Goal: Transaction & Acquisition: Purchase product/service

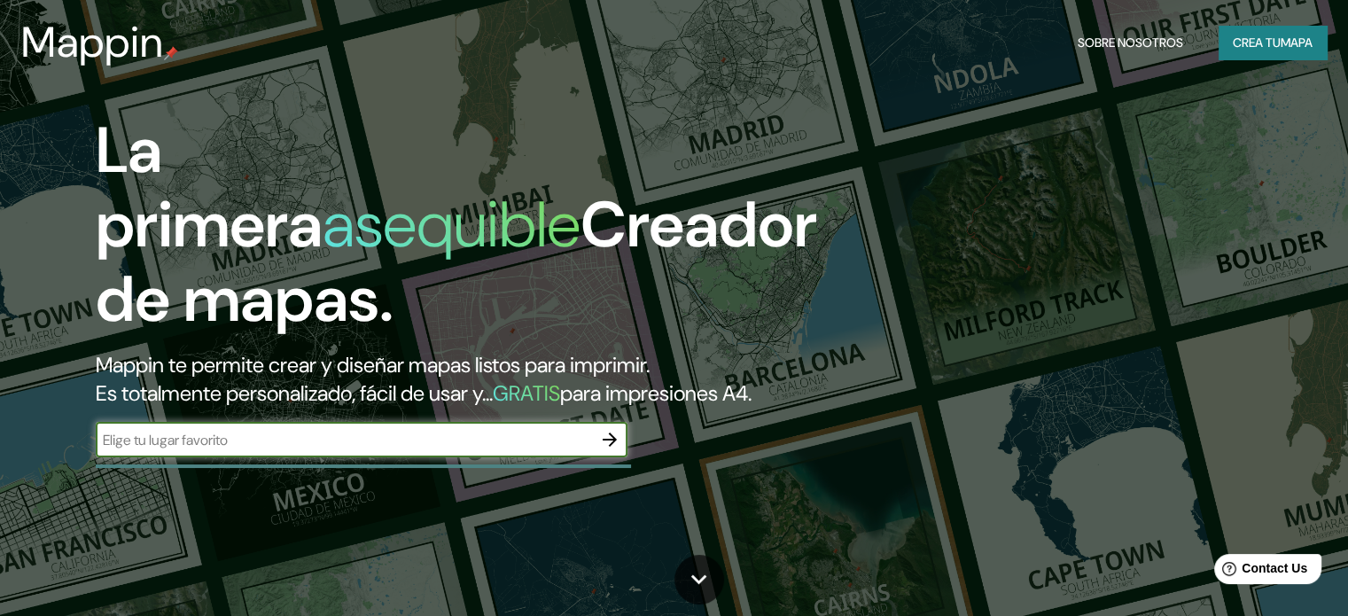
click at [420, 450] on input "text" at bounding box center [344, 440] width 496 height 20
type input "19.27242072249561, -99.57761296980588"
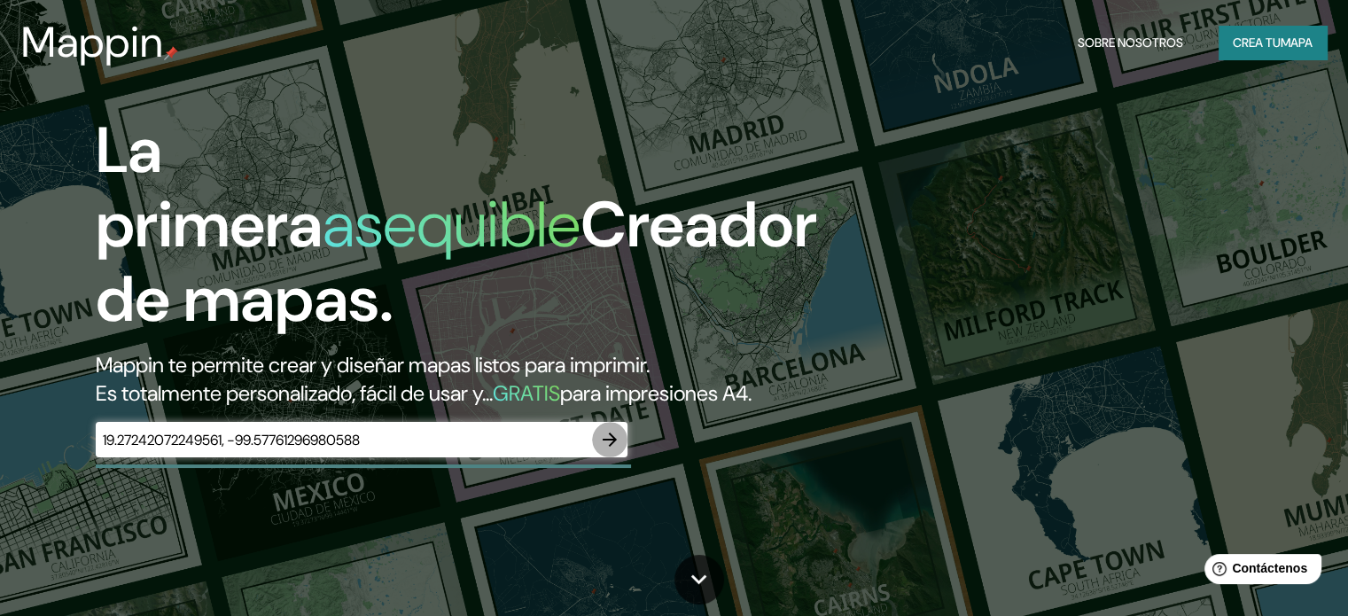
click at [603, 450] on icon "button" at bounding box center [609, 439] width 21 height 21
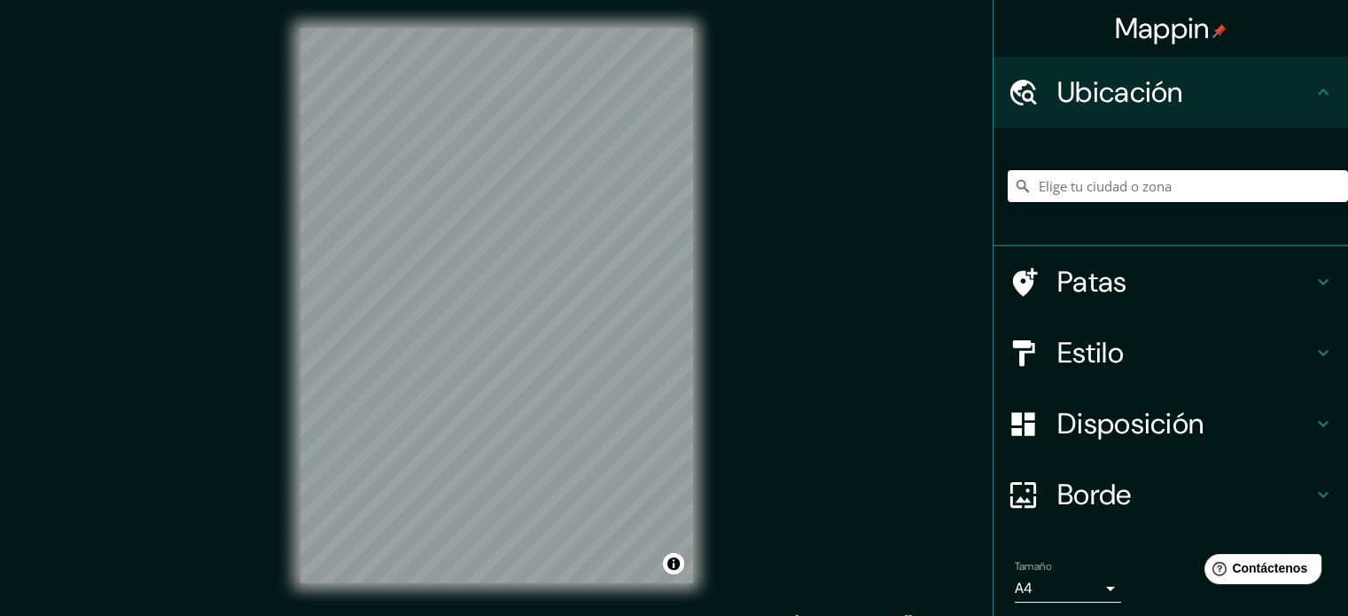
click at [1089, 173] on input "Elige tu ciudad o zona" at bounding box center [1178, 186] width 340 height 32
paste input "19.27242072249561, -99.57761296980588"
type input "19.27242072249561, -99.57761296980588"
click at [1297, 187] on input "19.27242072249561, -99.57761296980588" at bounding box center [1178, 186] width 340 height 32
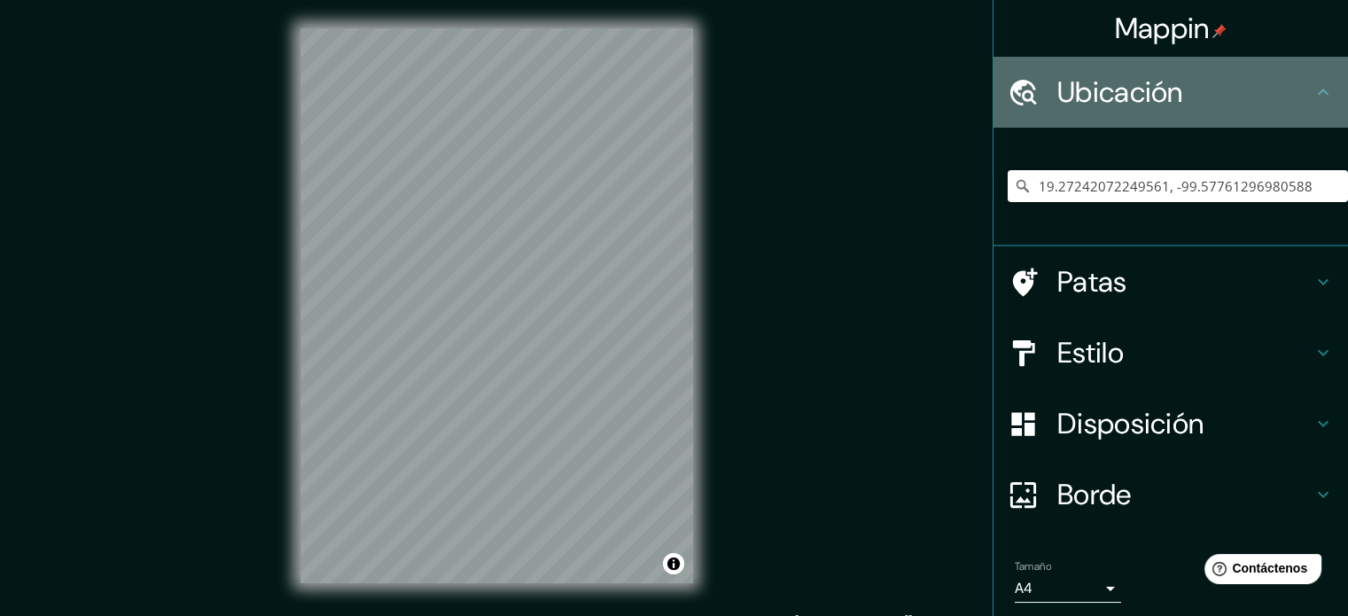
click at [1235, 100] on h4 "Ubicación" at bounding box center [1184, 91] width 255 height 35
click at [1047, 120] on div "Ubicación" at bounding box center [1170, 92] width 354 height 71
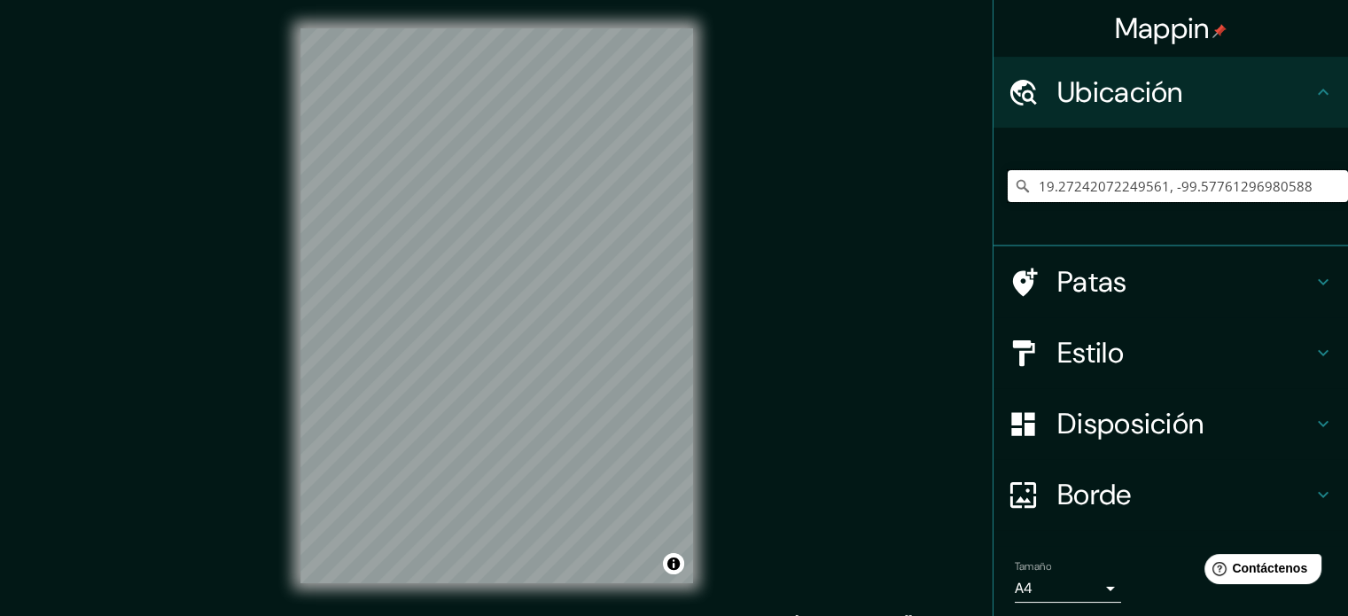
click at [1022, 196] on input "19.27242072249561, -99.57761296980588" at bounding box center [1178, 186] width 340 height 32
click at [1014, 191] on icon at bounding box center [1023, 186] width 18 height 18
click at [1014, 186] on icon at bounding box center [1023, 186] width 18 height 18
click at [1016, 186] on icon at bounding box center [1022, 186] width 12 height 12
click at [730, 370] on div "Mappin Ubicación 19.27242072249561, -99.57761296980588 Patas Estilo Disposición…" at bounding box center [674, 320] width 1348 height 640
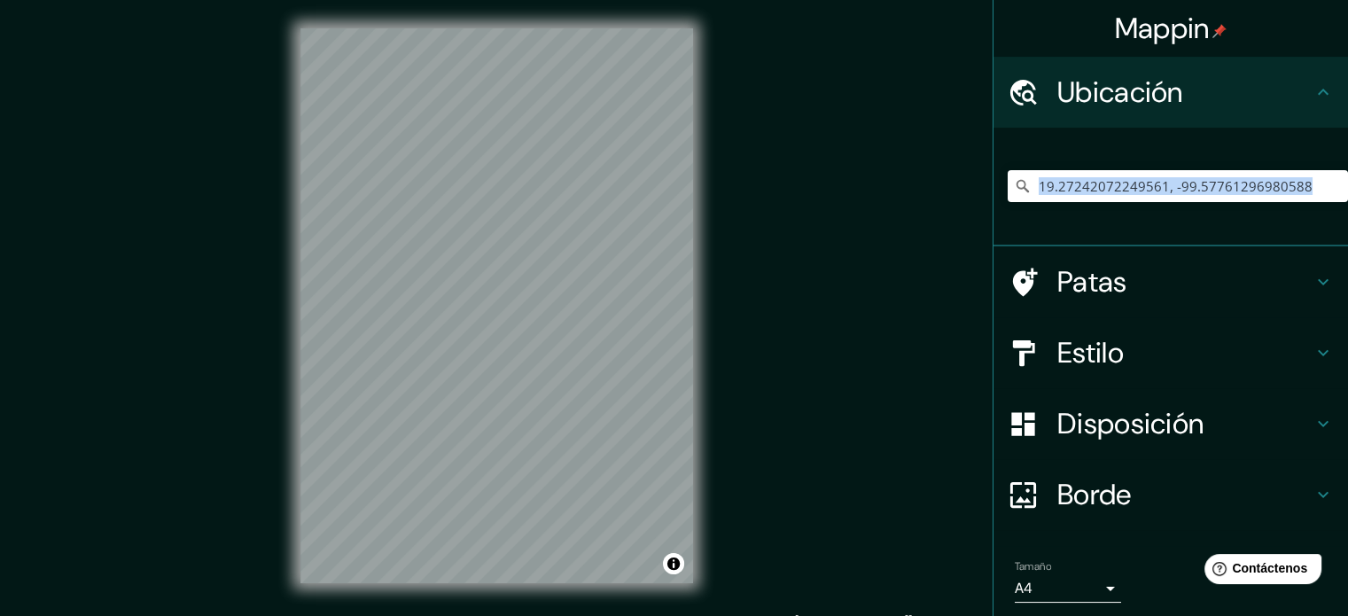
click at [781, 279] on div "Mappin Ubicación 19.27242072249561, -99.57761296980588 Patas Estilo Disposición…" at bounding box center [674, 320] width 1348 height 640
click at [1057, 104] on font "Ubicación" at bounding box center [1120, 92] width 126 height 37
click at [1133, 212] on div "19.27242072249561, -99.57761296980588" at bounding box center [1178, 186] width 340 height 89
click at [703, 439] on div "© Mapbox © OpenStreetMap Improve this map" at bounding box center [496, 305] width 449 height 611
click at [617, 357] on div "© Mapbox © OpenStreetMap Improve this map" at bounding box center [496, 305] width 449 height 611
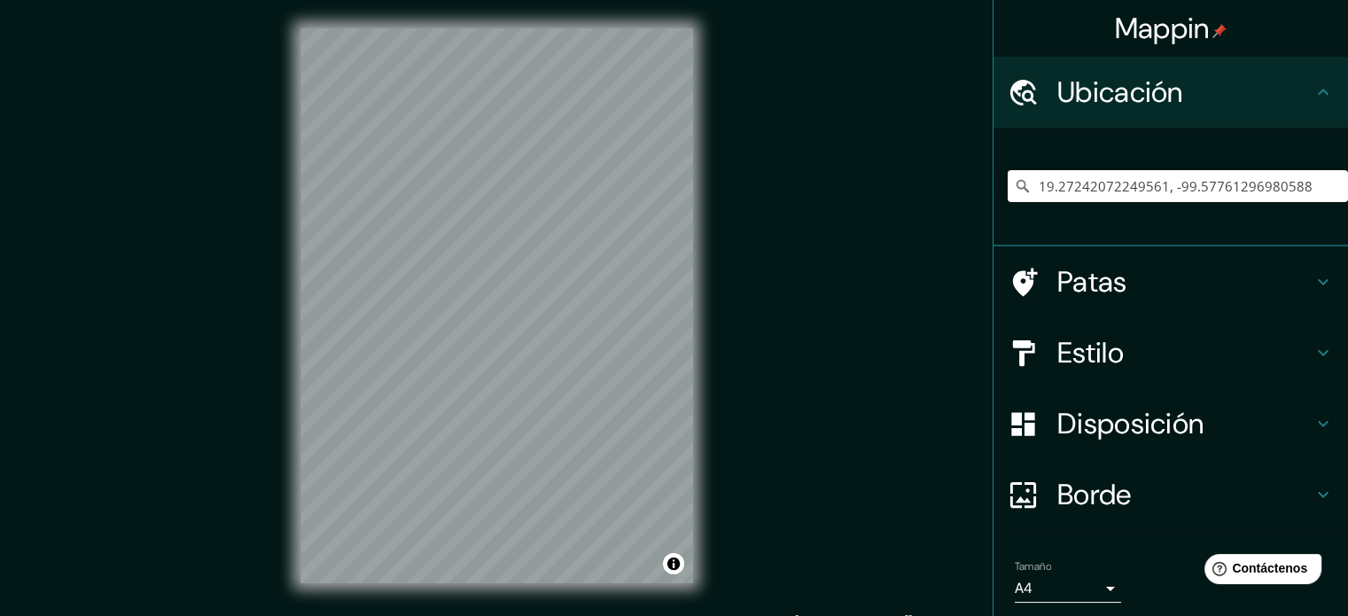
drag, startPoint x: 699, startPoint y: 285, endPoint x: 298, endPoint y: 427, distance: 425.7
click at [297, 428] on div "© Mapbox © OpenStreetMap Improve this map" at bounding box center [496, 305] width 449 height 611
click at [1166, 286] on h4 "Patas" at bounding box center [1184, 281] width 255 height 35
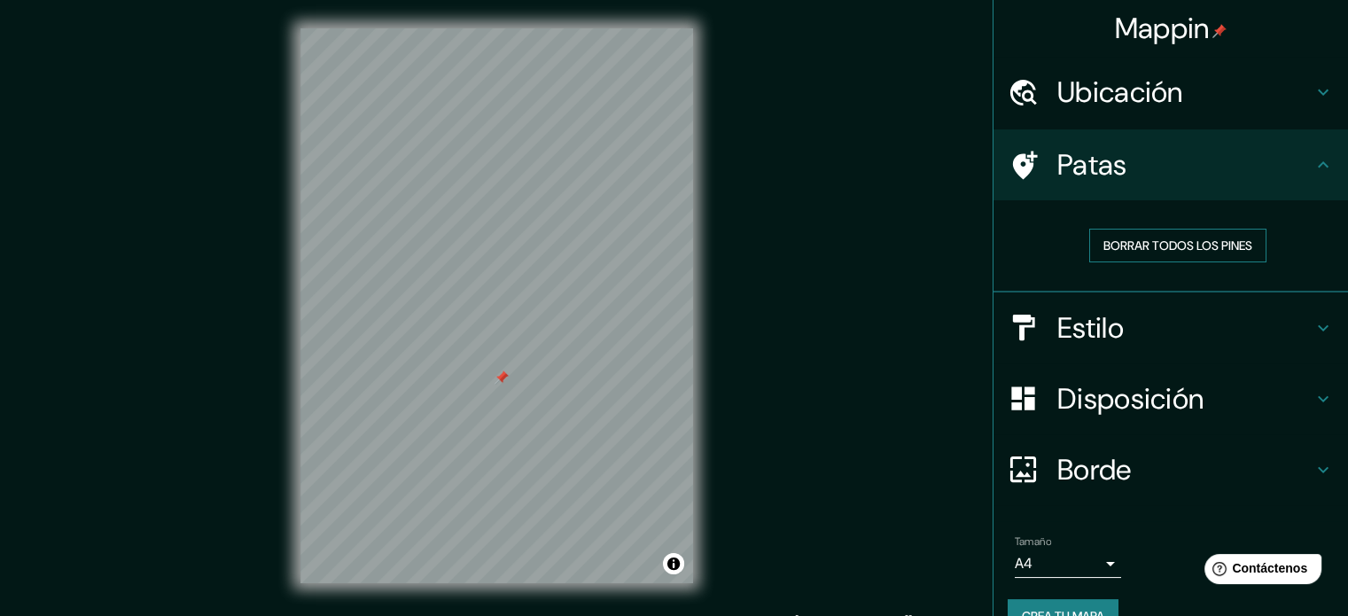
click at [1158, 245] on font "Borrar todos los pines" at bounding box center [1177, 245] width 149 height 16
click at [1144, 331] on h4 "Estilo" at bounding box center [1184, 327] width 255 height 35
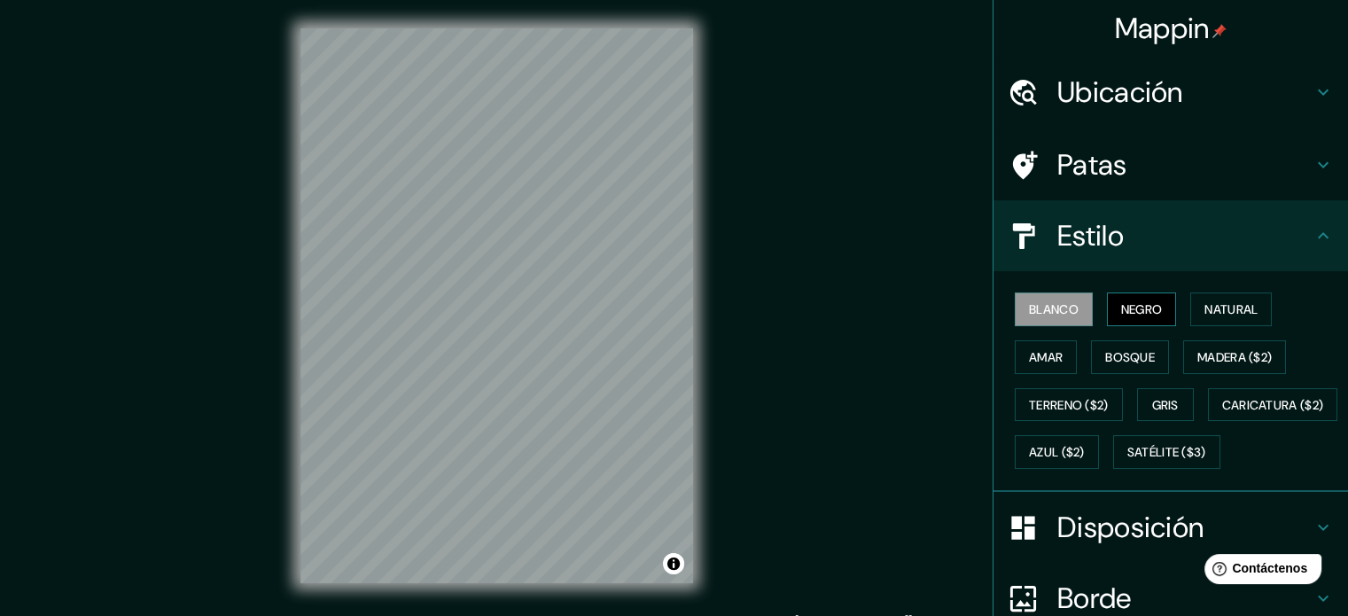
click at [1122, 307] on font "Negro" at bounding box center [1142, 309] width 42 height 16
click at [1221, 307] on font "Natural" at bounding box center [1230, 309] width 53 height 16
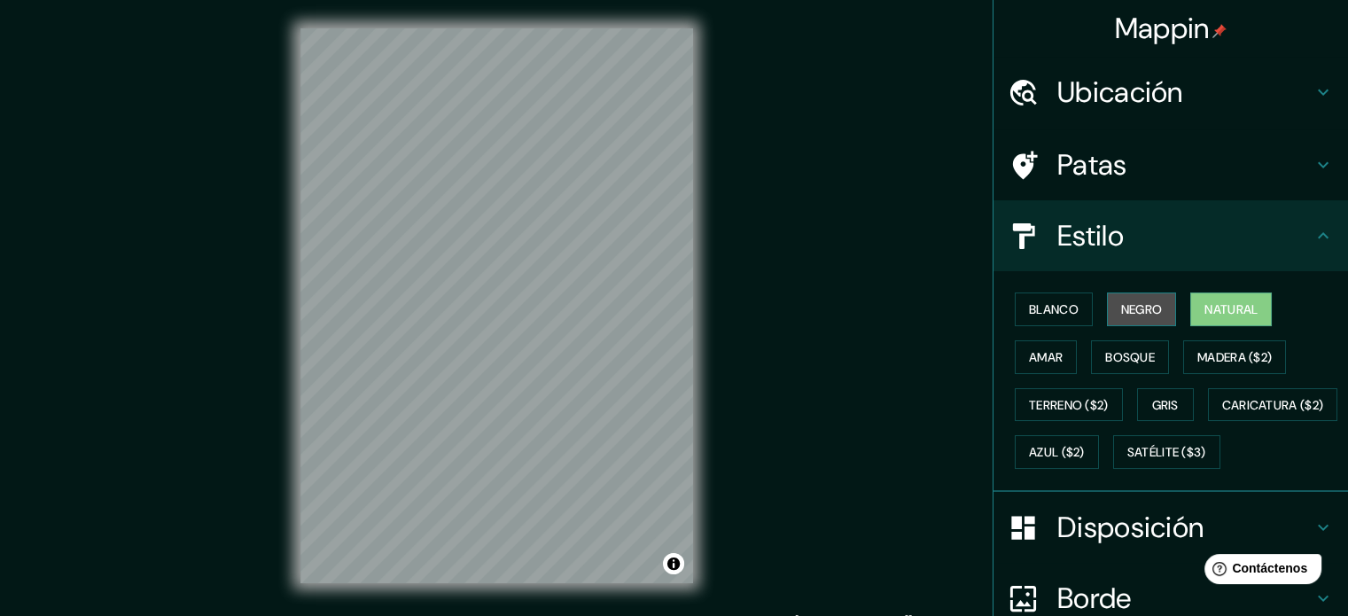
click at [1128, 311] on font "Negro" at bounding box center [1142, 309] width 42 height 16
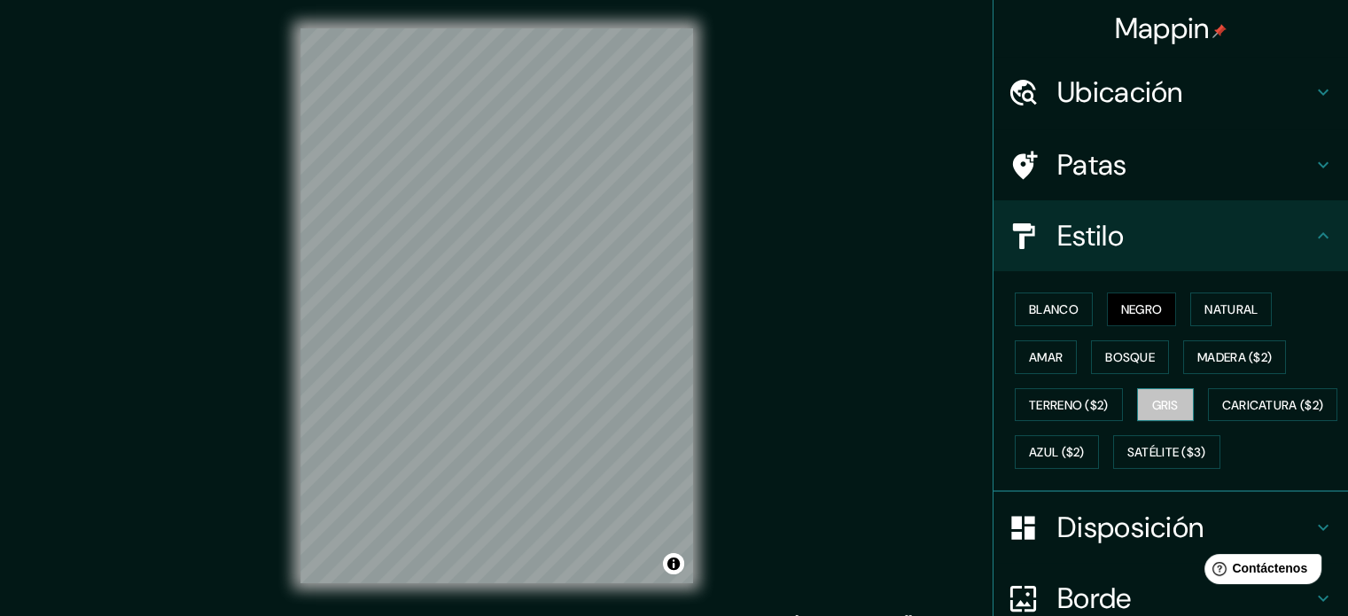
click at [1170, 411] on font "Gris" at bounding box center [1165, 404] width 27 height 23
click at [1105, 357] on font "Bosque" at bounding box center [1130, 357] width 50 height 16
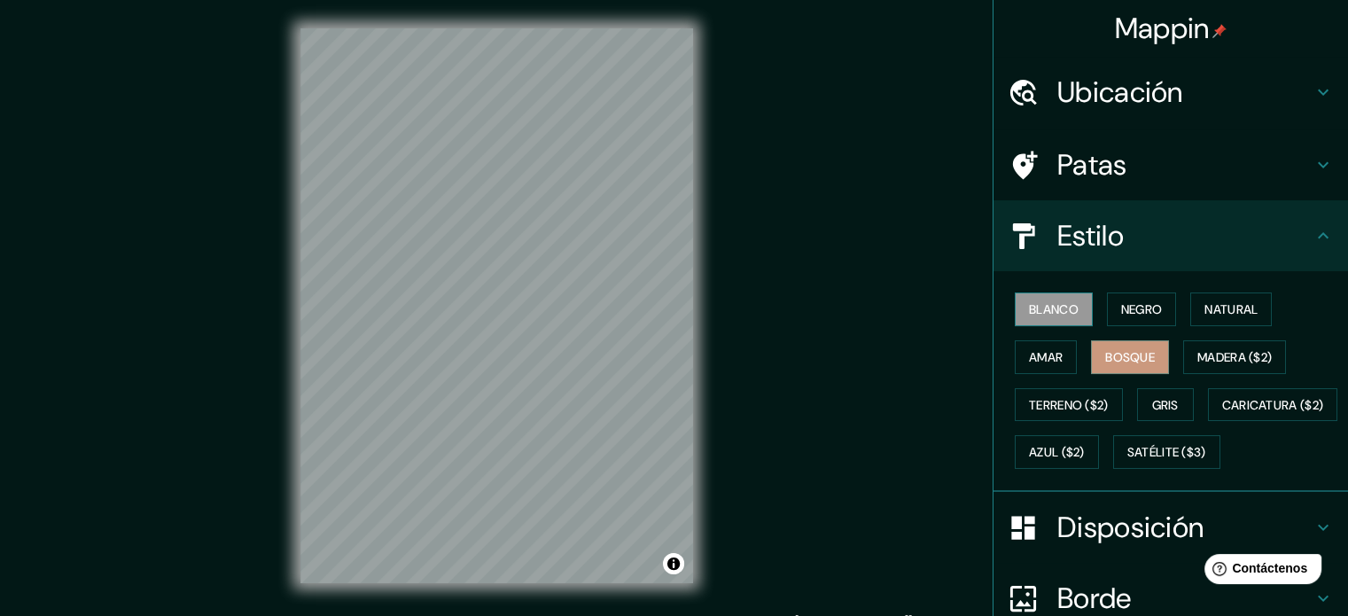
click at [1031, 314] on font "Blanco" at bounding box center [1054, 309] width 50 height 16
click at [1131, 314] on font "Negro" at bounding box center [1142, 309] width 42 height 16
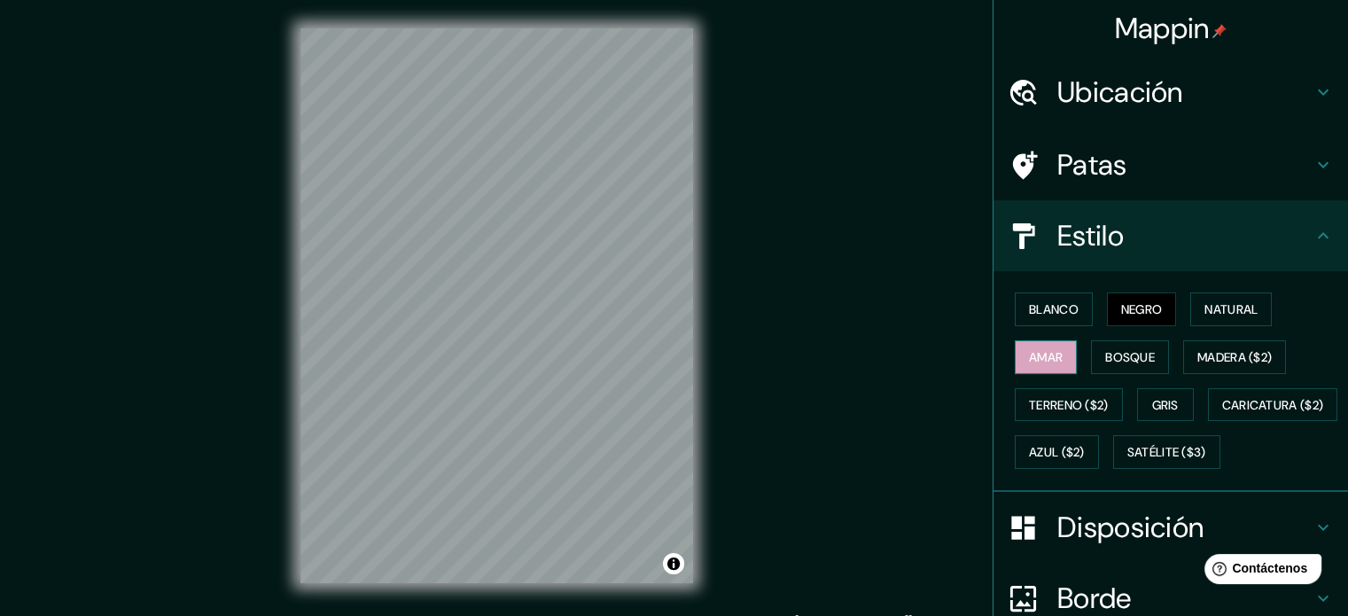
click at [1030, 368] on button "Amar" at bounding box center [1046, 357] width 62 height 34
click at [1222, 413] on font "Caricatura ($2)" at bounding box center [1273, 405] width 102 height 16
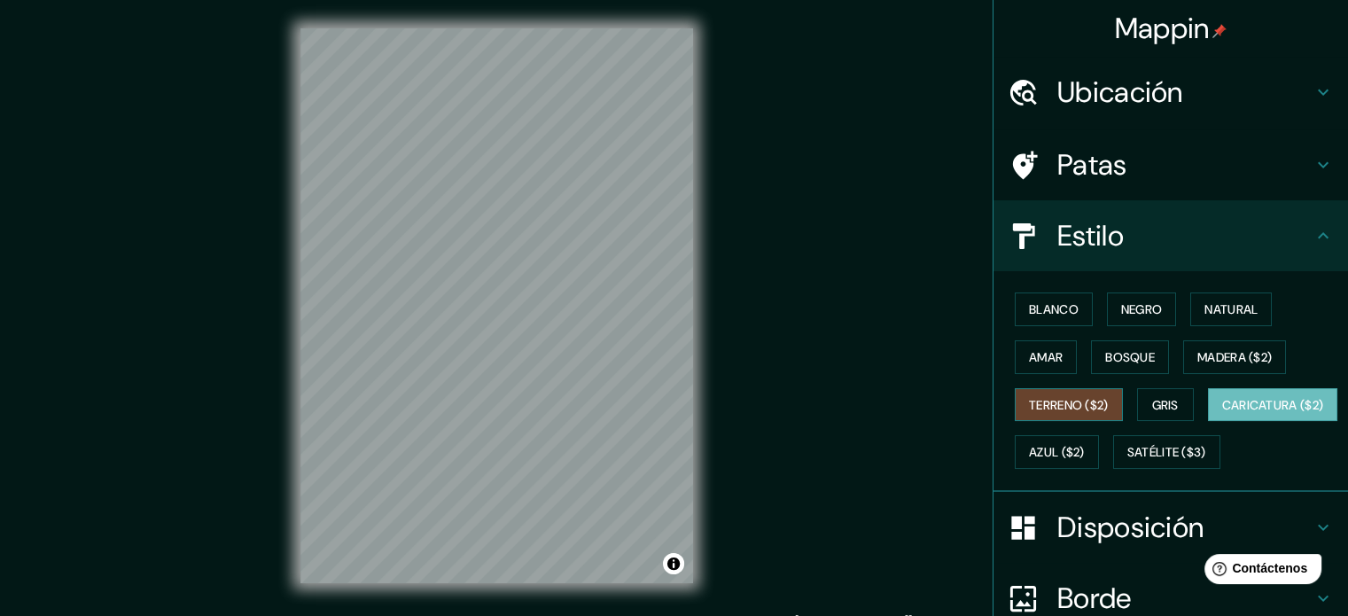
click at [1032, 408] on font "Terreno ($2)" at bounding box center [1069, 405] width 80 height 16
click at [1179, 404] on button "Gris" at bounding box center [1165, 405] width 57 height 34
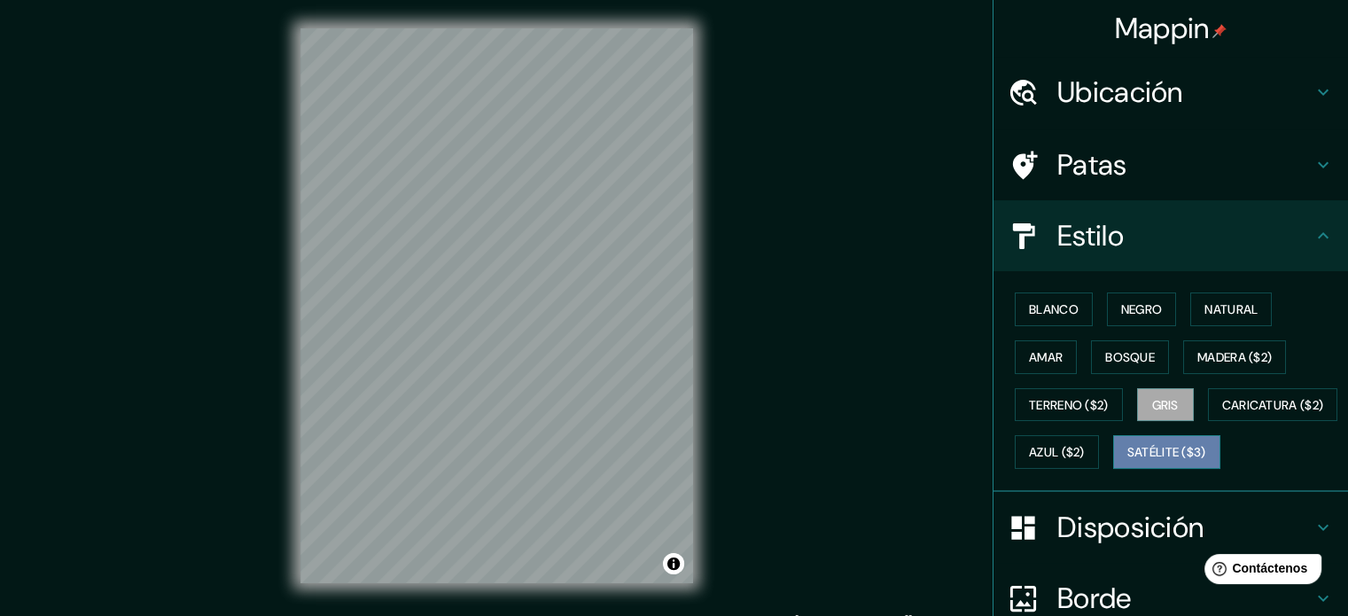
click at [1127, 461] on font "Satélite ($3)" at bounding box center [1166, 453] width 79 height 16
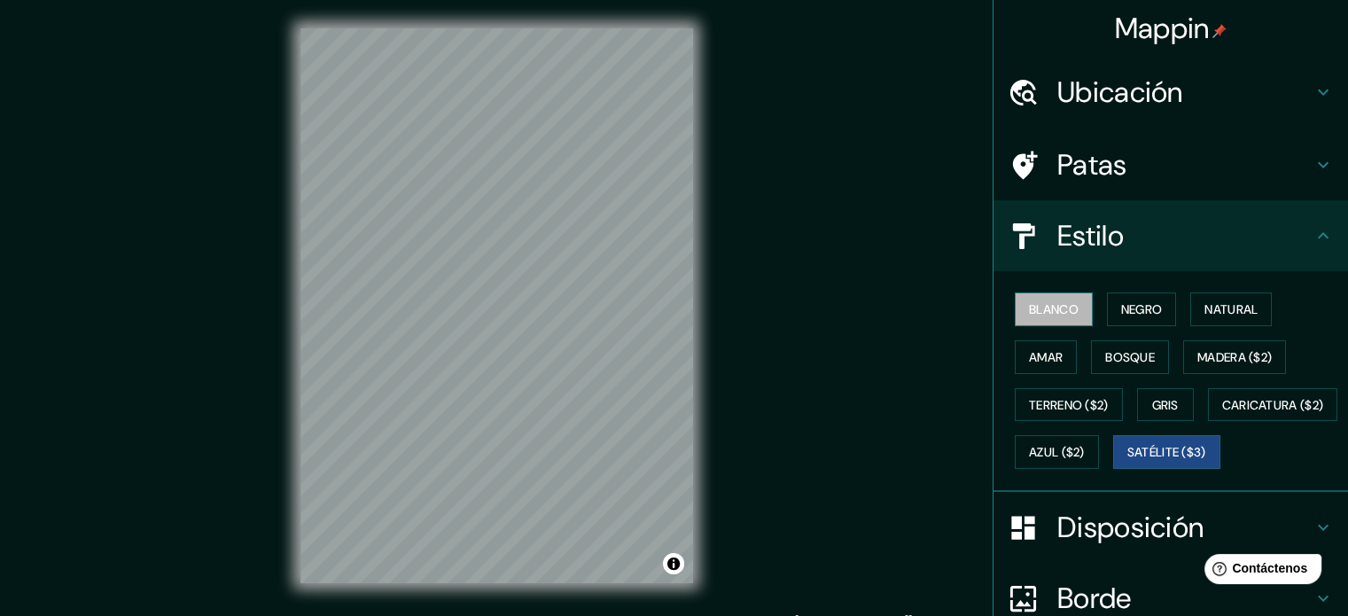
click at [1035, 311] on font "Blanco" at bounding box center [1054, 309] width 50 height 16
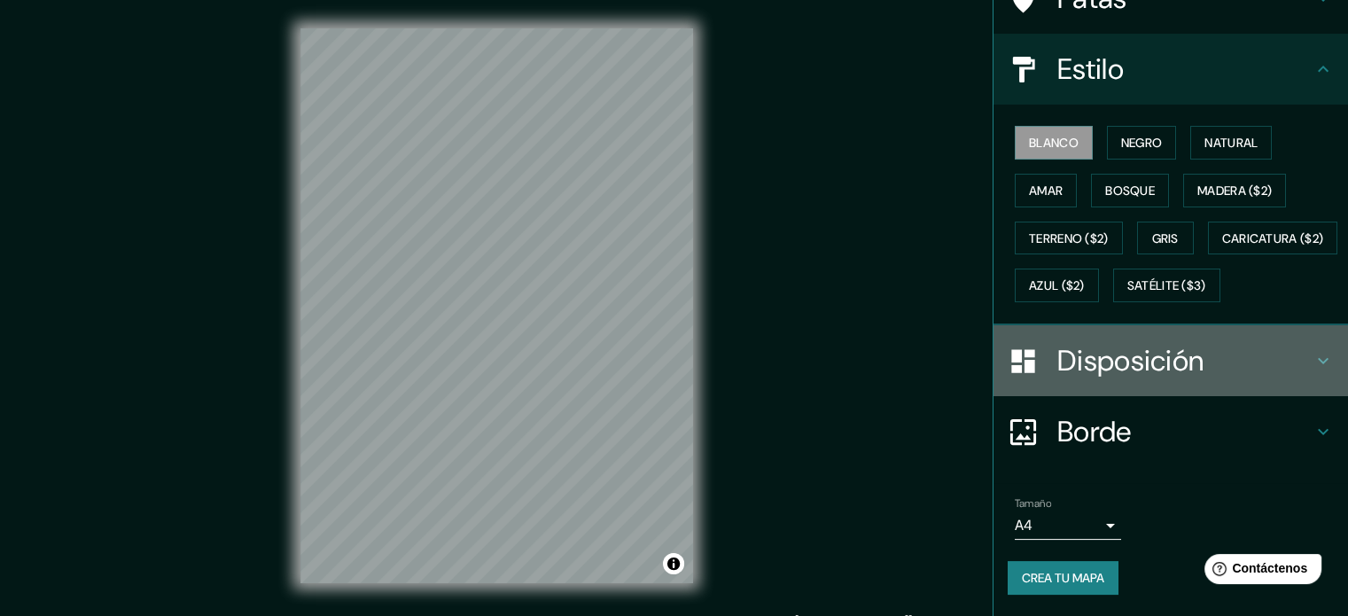
click at [1117, 360] on font "Disposición" at bounding box center [1130, 360] width 146 height 37
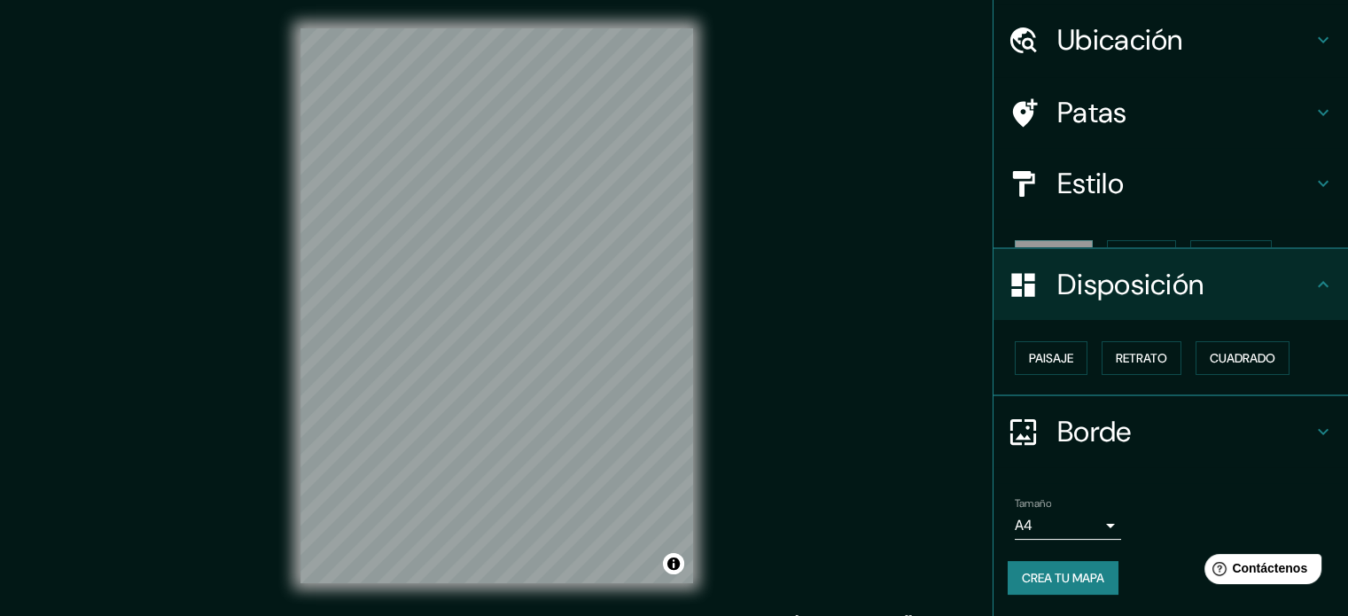
scroll to position [21, 0]
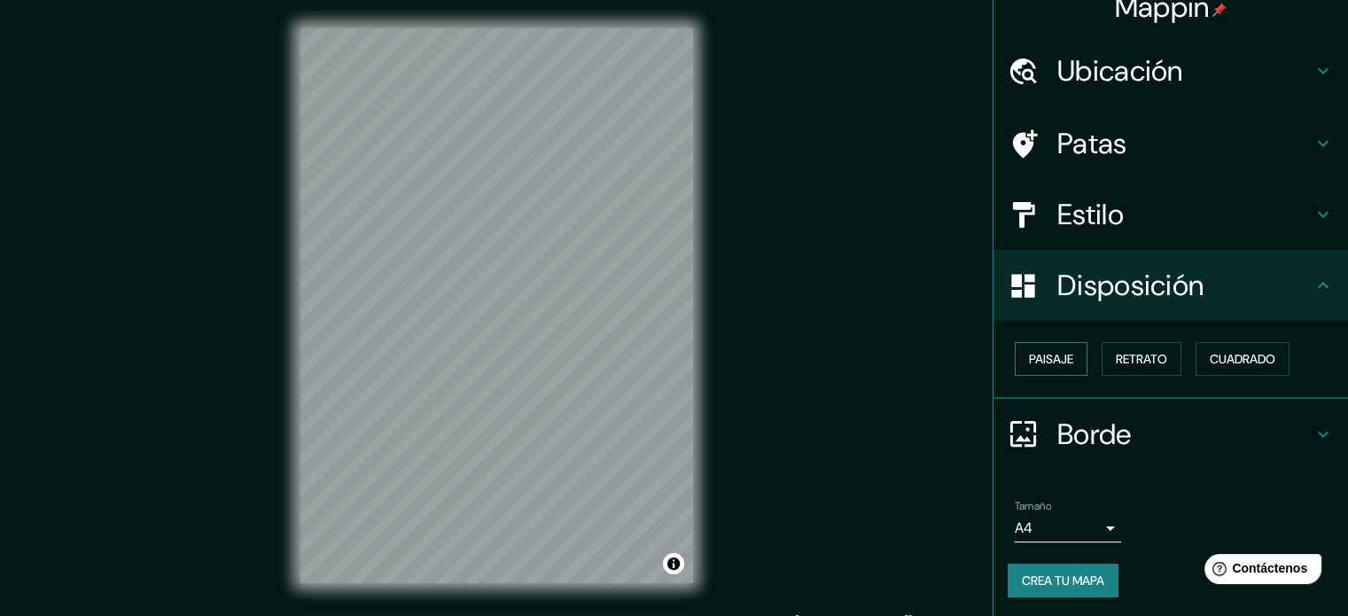
click at [1047, 354] on font "Paisaje" at bounding box center [1051, 359] width 44 height 16
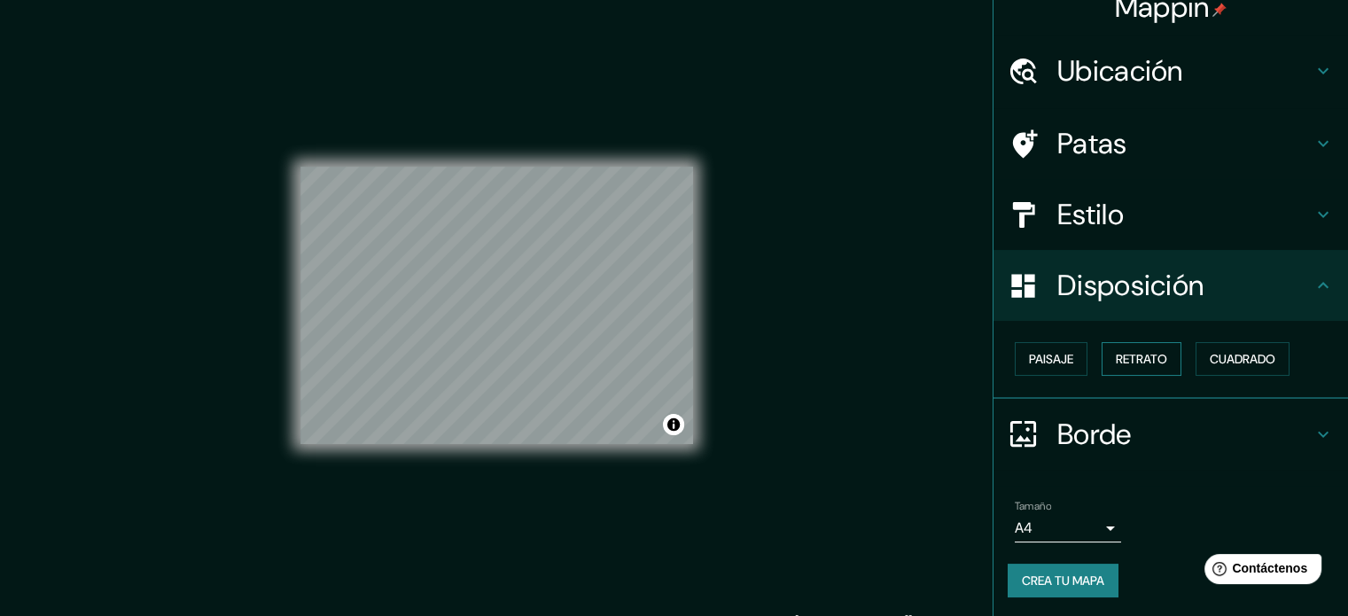
click at [1152, 360] on font "Retrato" at bounding box center [1141, 359] width 51 height 16
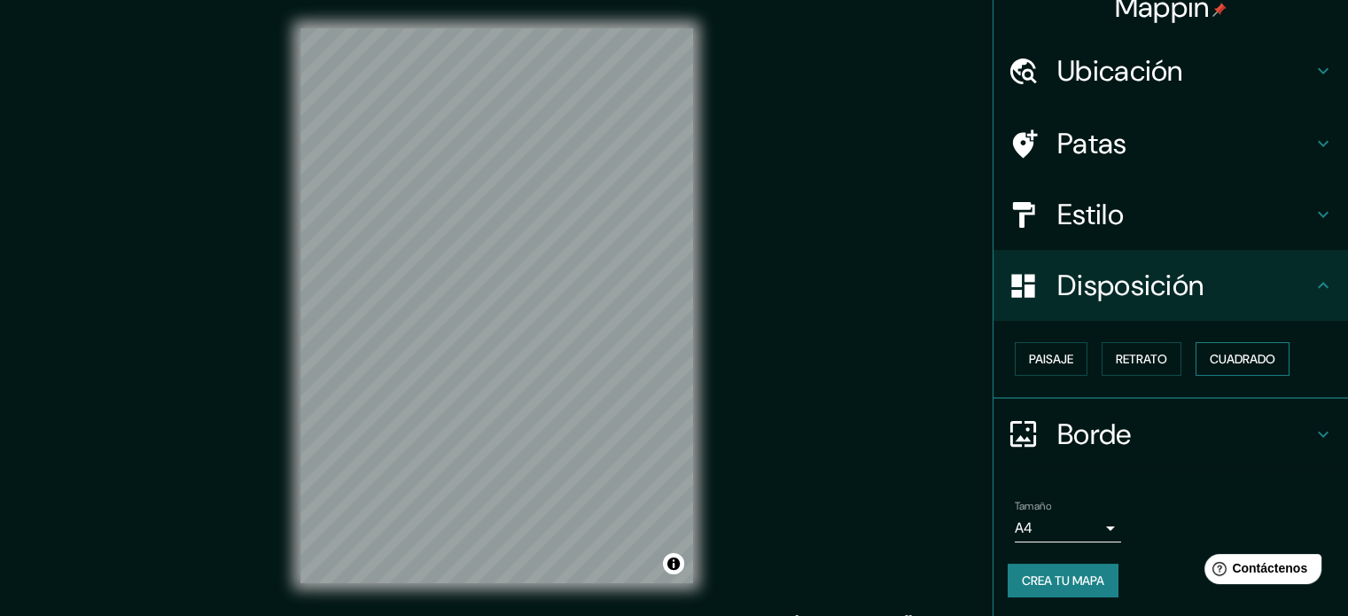
click at [1248, 355] on font "Cuadrado" at bounding box center [1243, 359] width 66 height 16
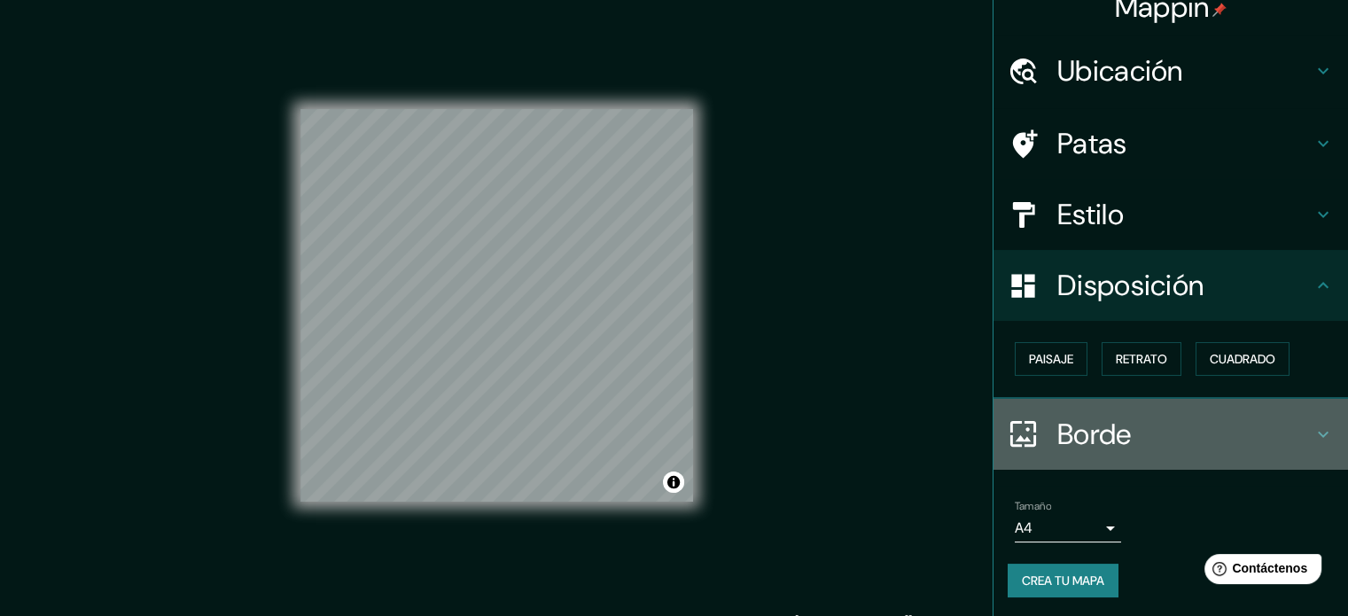
click at [1067, 437] on font "Borde" at bounding box center [1094, 434] width 74 height 37
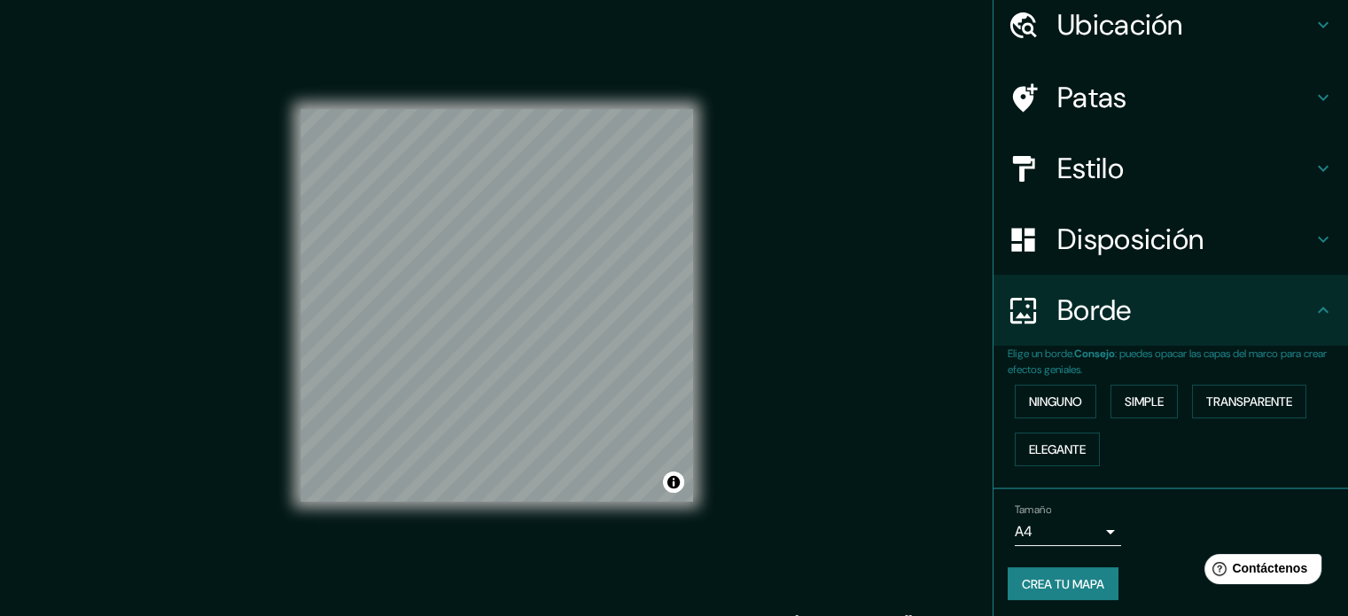
scroll to position [71, 0]
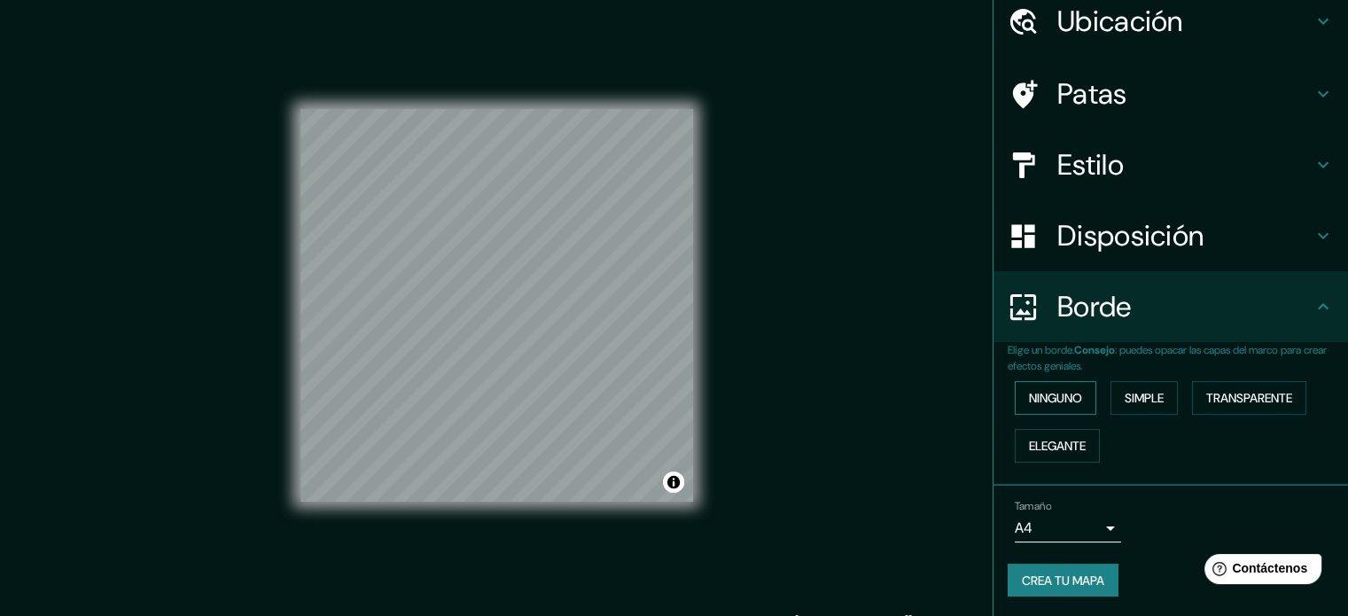
click at [1063, 390] on font "Ninguno" at bounding box center [1055, 398] width 53 height 16
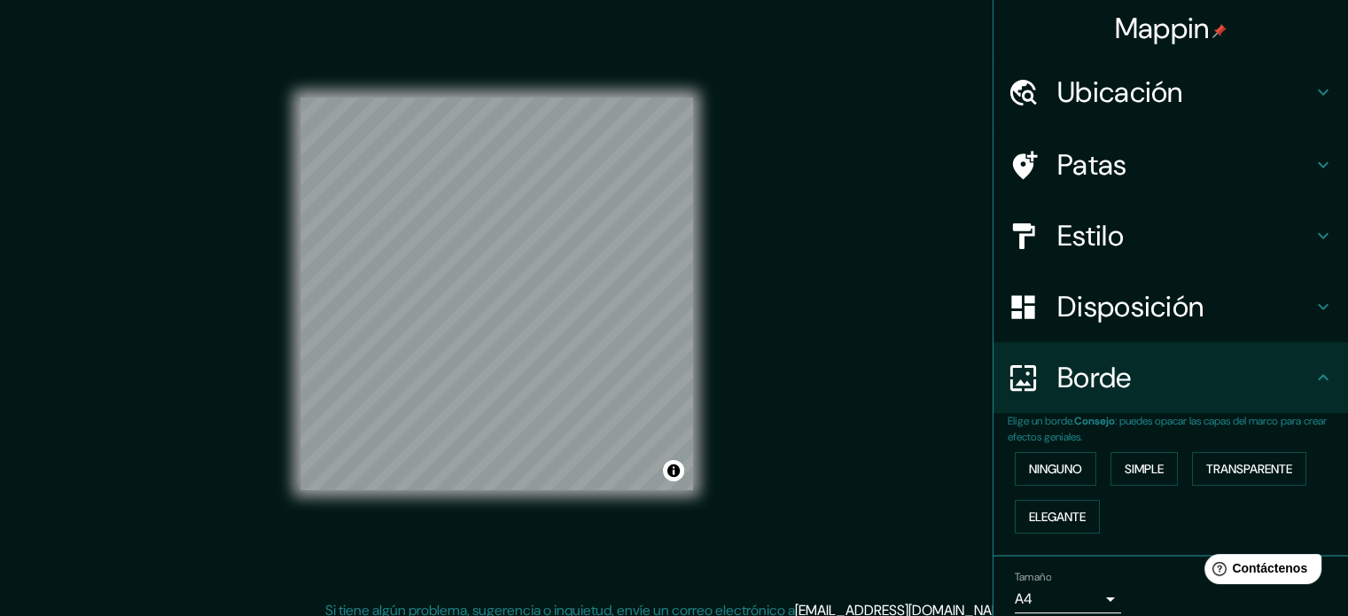
scroll to position [0, 0]
